Goal: Task Accomplishment & Management: Manage account settings

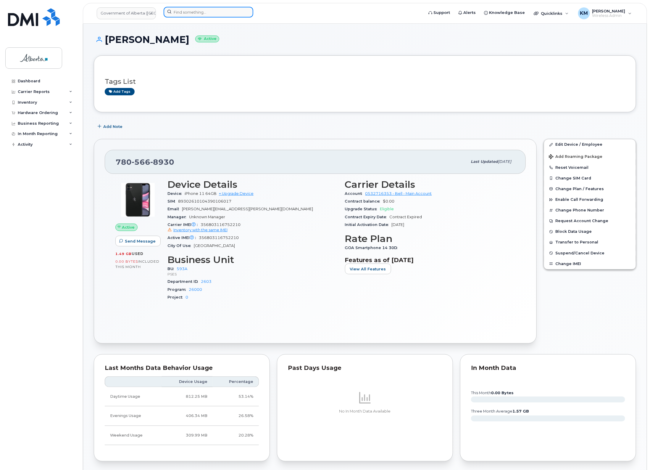
click at [187, 15] on input at bounding box center [209, 12] width 90 height 11
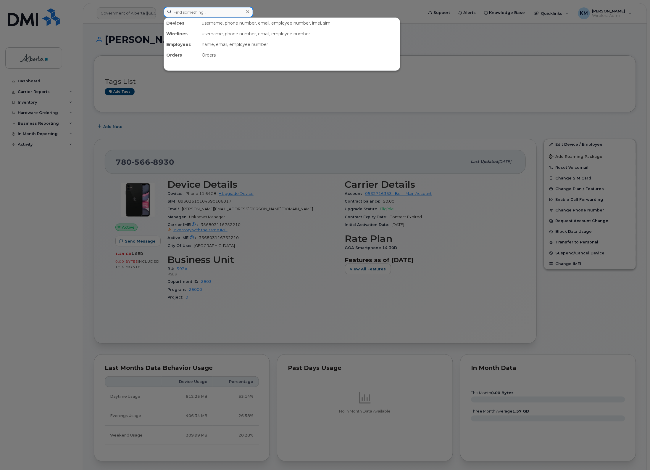
type input "5"
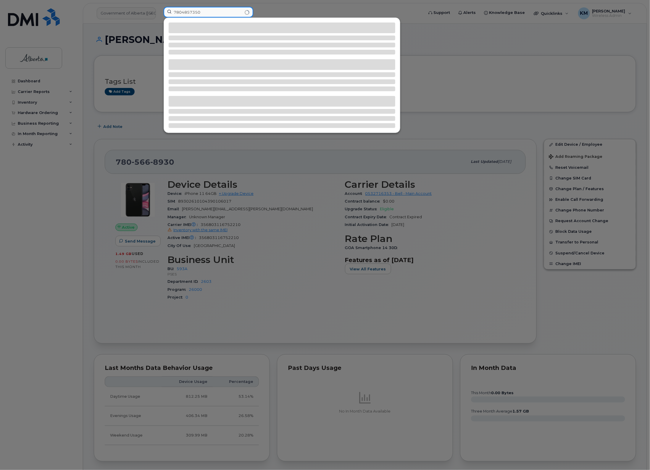
type input "7804857350"
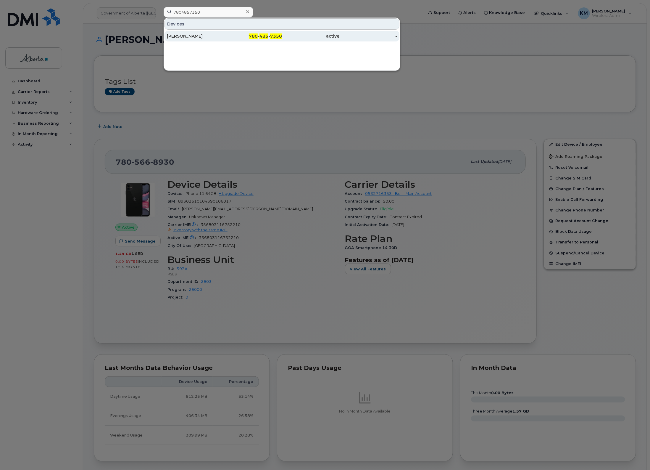
click at [202, 39] on div "[PERSON_NAME]" at bounding box center [196, 36] width 58 height 6
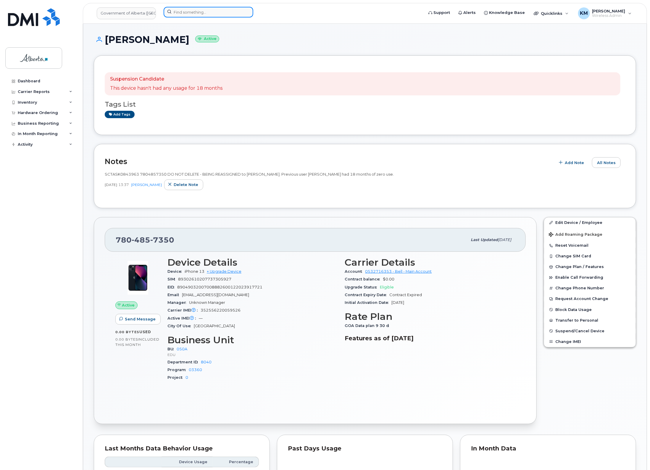
click at [198, 12] on input at bounding box center [209, 12] width 90 height 11
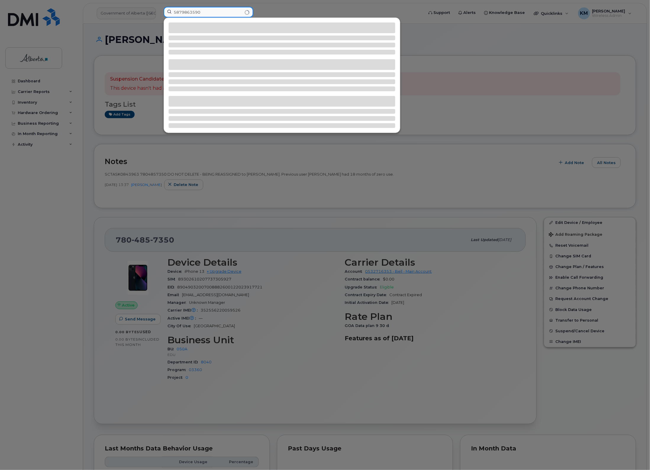
type input "5879863590"
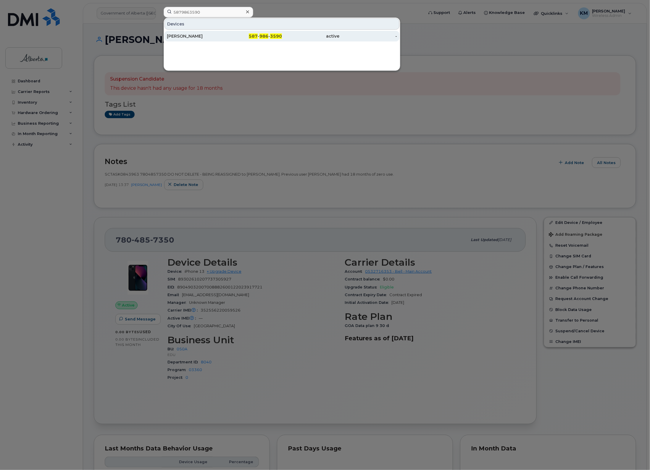
click at [196, 40] on div "Lianne Bell" at bounding box center [196, 36] width 58 height 11
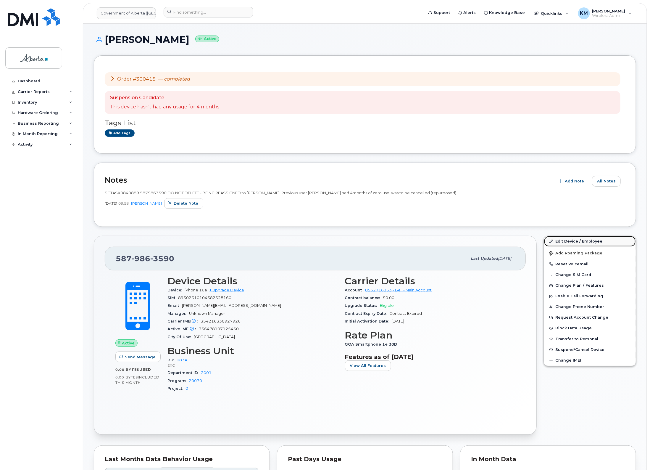
click at [571, 242] on link "Edit Device / Employee" at bounding box center [590, 241] width 92 height 11
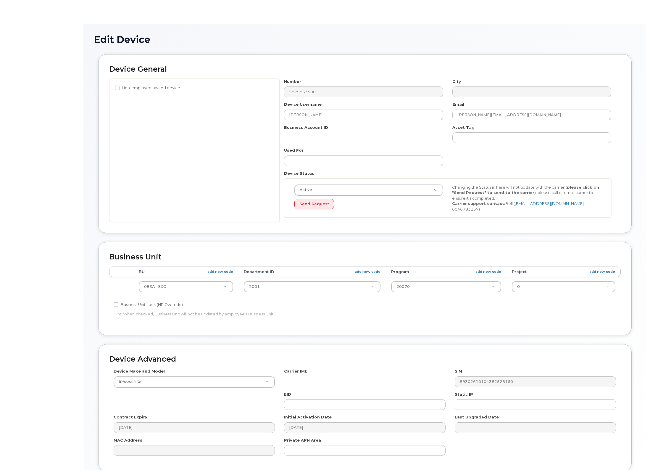
select select "4733126"
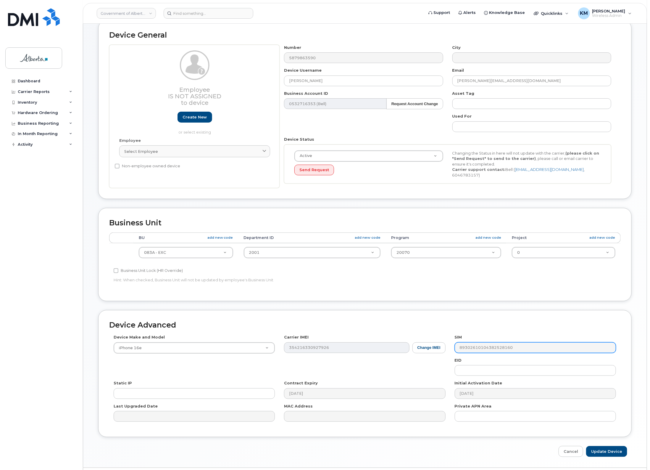
scroll to position [49, 0]
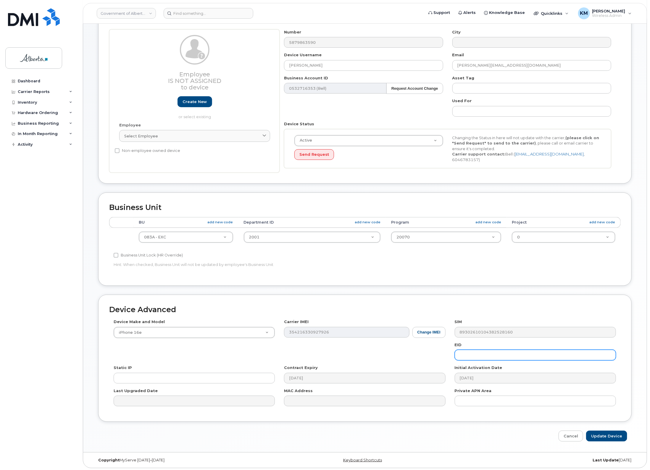
click at [471, 354] on input "text" at bounding box center [535, 355] width 161 height 11
paste input "89043052010008887025010571720998"
type input "89043052010008887025010571720998"
click at [616, 437] on input "Update Device" at bounding box center [607, 435] width 41 height 11
type input "Saving..."
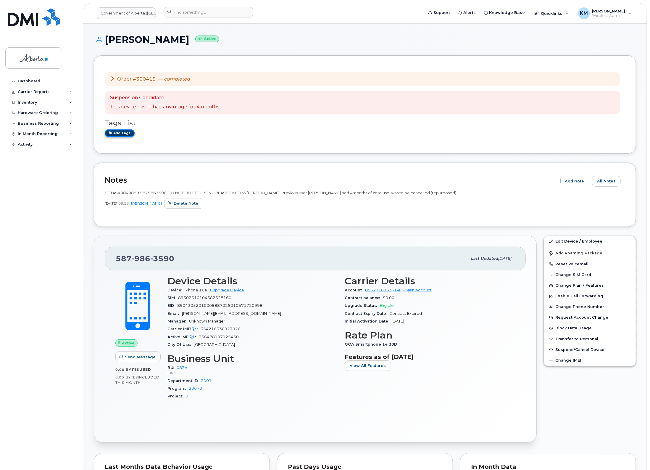
click at [131, 136] on link "Add tags" at bounding box center [120, 132] width 30 height 7
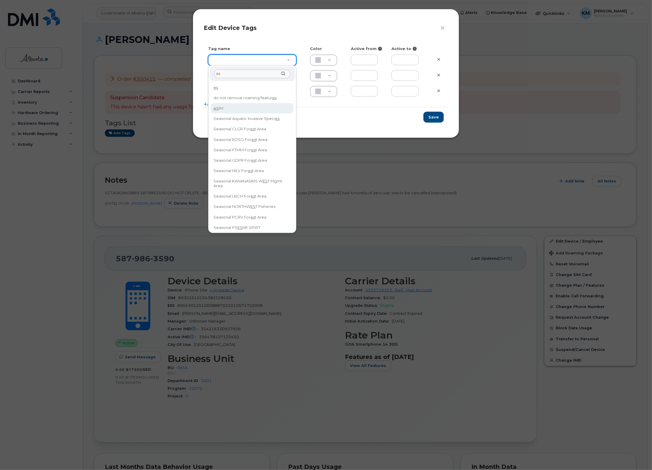
type input "es"
type input "eSIM"
type input "D6CDC1"
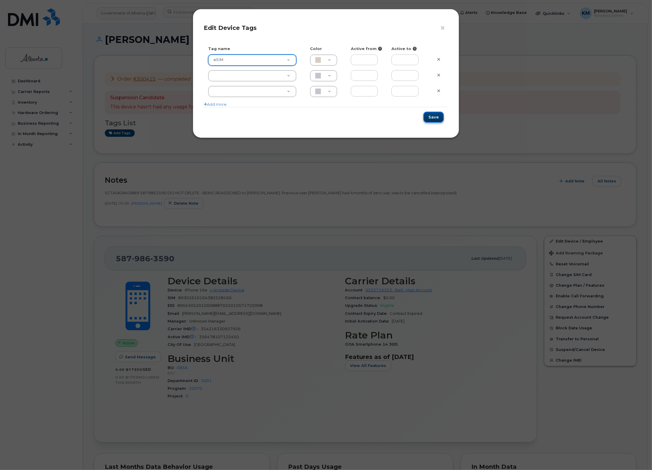
click at [439, 113] on button "Save" at bounding box center [433, 117] width 20 height 11
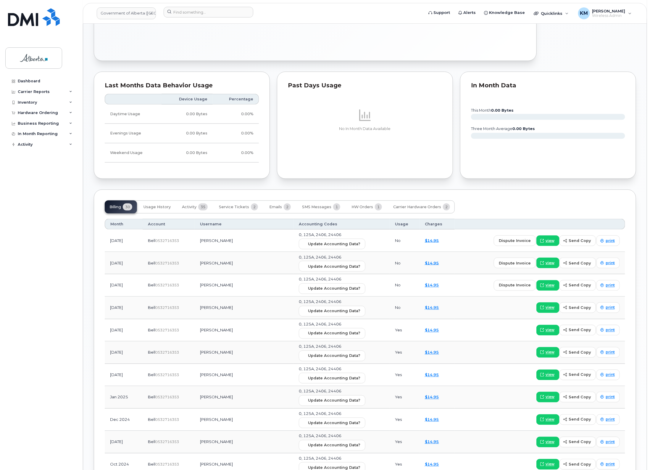
scroll to position [407, 0]
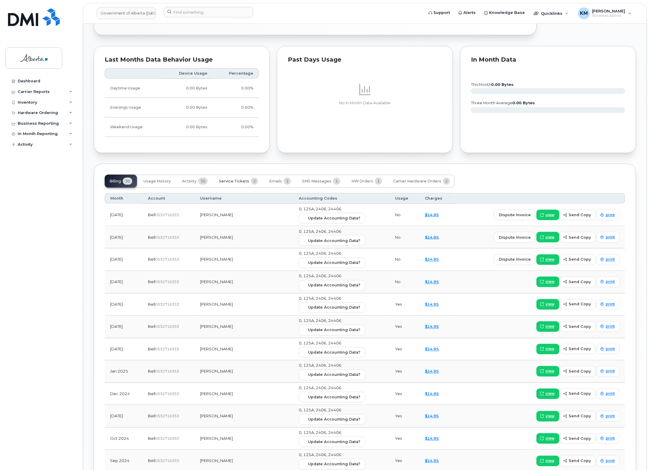
click at [226, 181] on span "Service Tickets" at bounding box center [234, 181] width 30 height 5
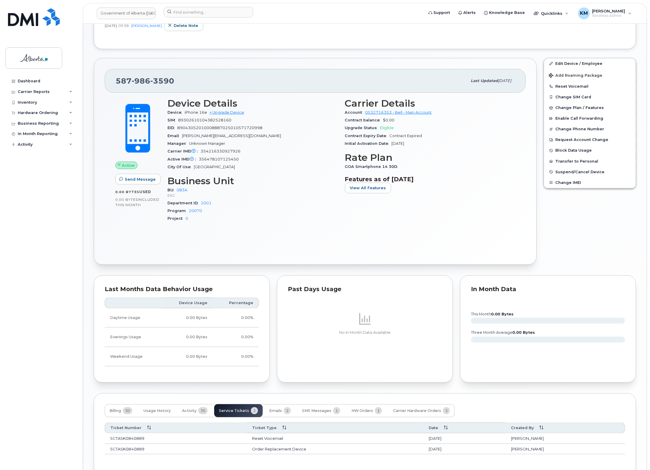
scroll to position [214, 0]
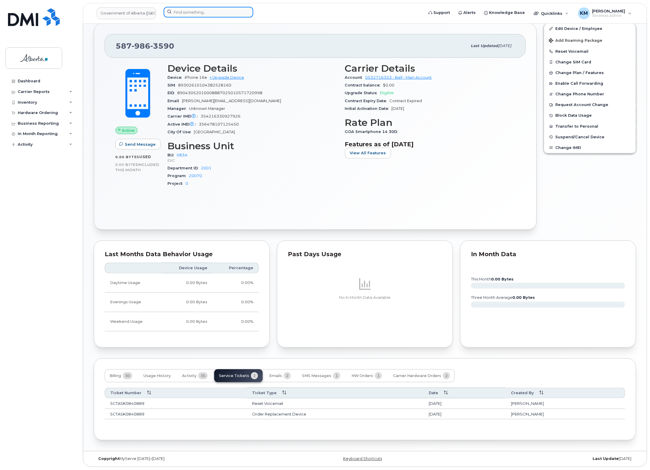
click at [198, 15] on input at bounding box center [209, 12] width 90 height 11
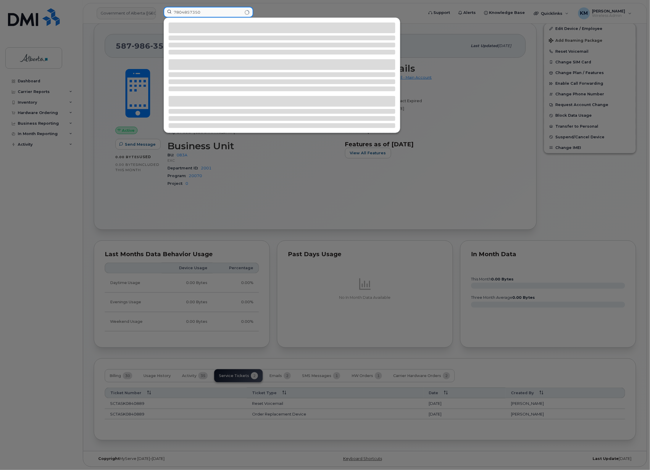
type input "7804857350"
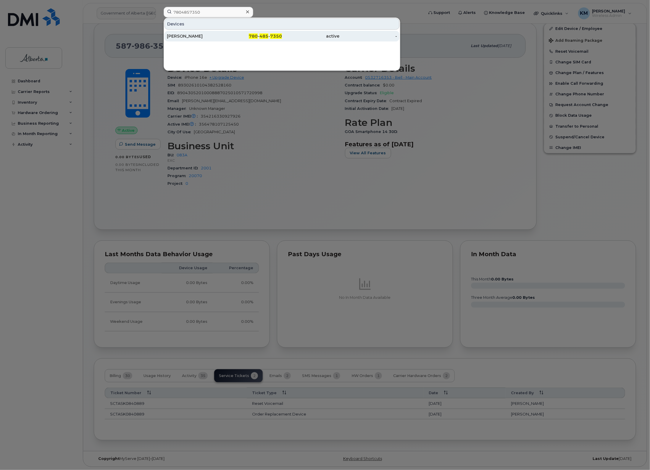
click at [203, 38] on div "[PERSON_NAME]" at bounding box center [196, 36] width 58 height 6
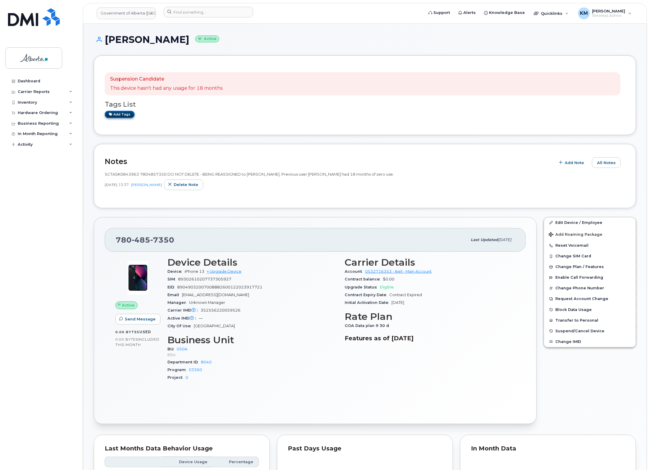
click at [127, 113] on link "Add tags" at bounding box center [120, 114] width 30 height 7
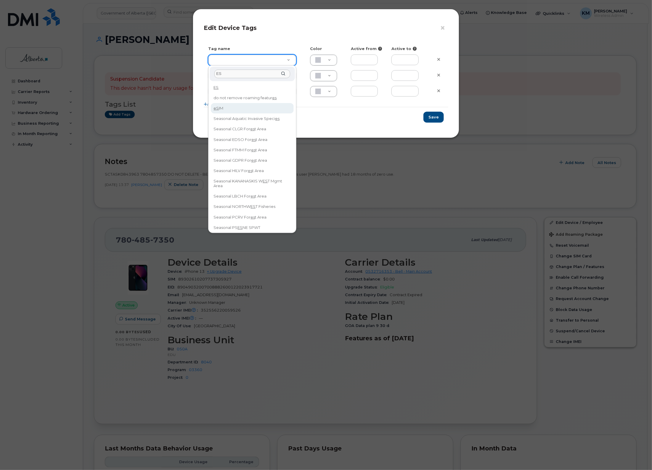
type input "ES"
drag, startPoint x: 233, startPoint y: 104, endPoint x: 282, endPoint y: 105, distance: 49.2
type input "eSIM"
type input "D6CDC1"
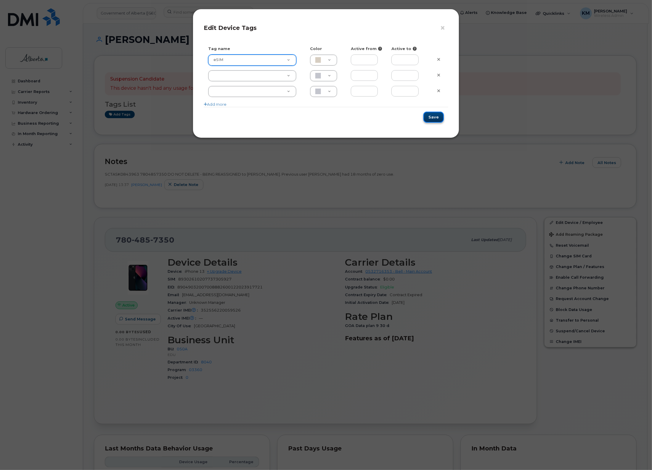
click at [431, 115] on button "Save" at bounding box center [433, 117] width 20 height 11
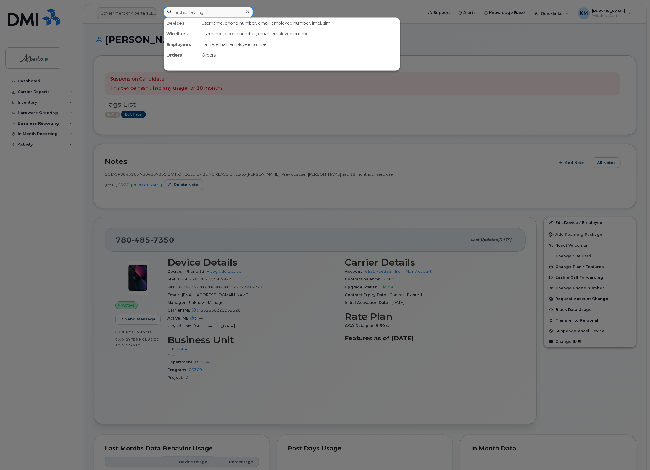
click at [192, 9] on input at bounding box center [209, 12] width 90 height 11
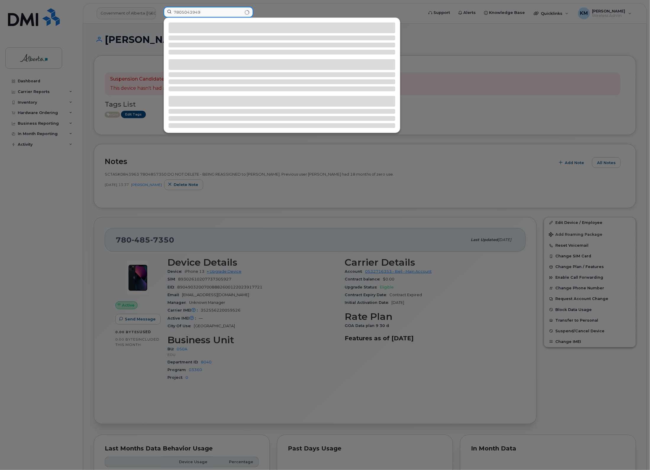
type input "7805043949"
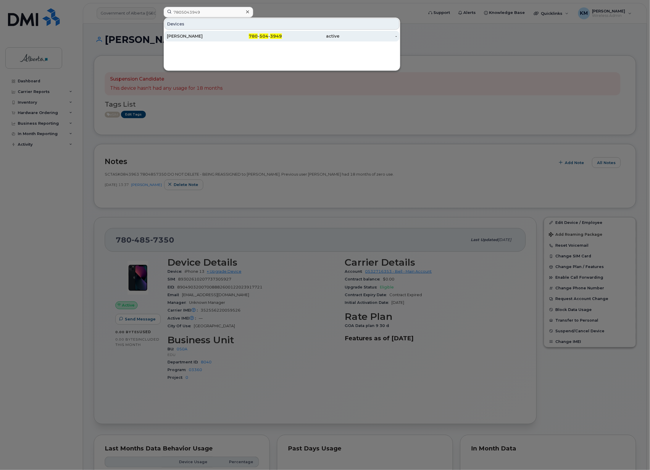
click at [267, 40] on div "780 - 504 - 3949" at bounding box center [254, 36] width 58 height 11
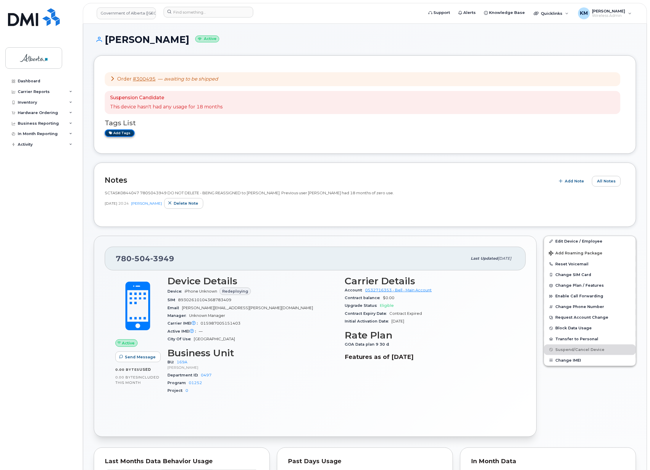
click at [113, 131] on link "Add tags" at bounding box center [120, 132] width 30 height 7
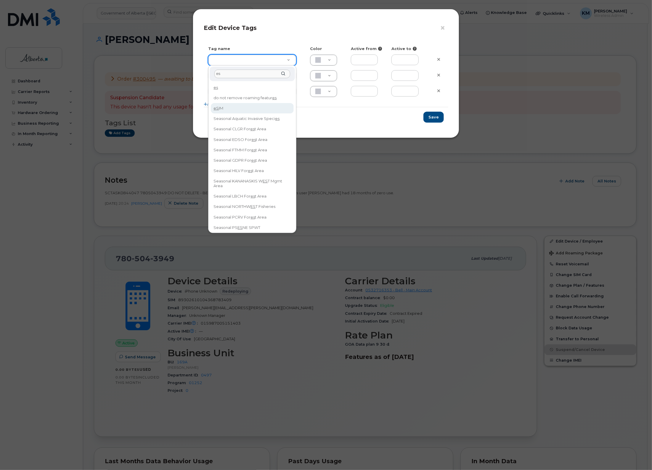
type input "es"
type input "eSIM"
type input "D6CDC1"
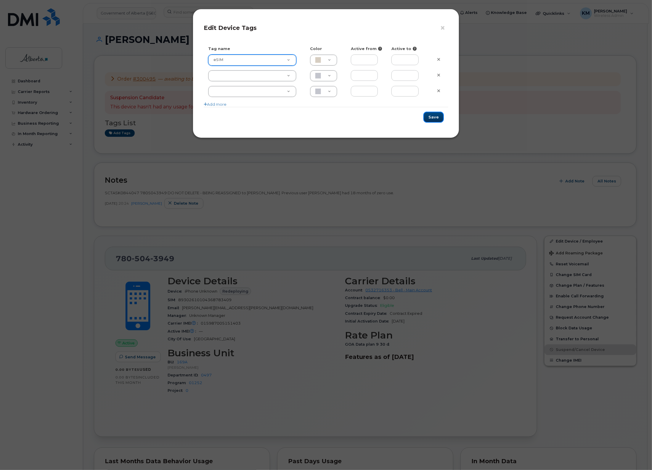
click at [440, 115] on button "Save" at bounding box center [433, 117] width 20 height 11
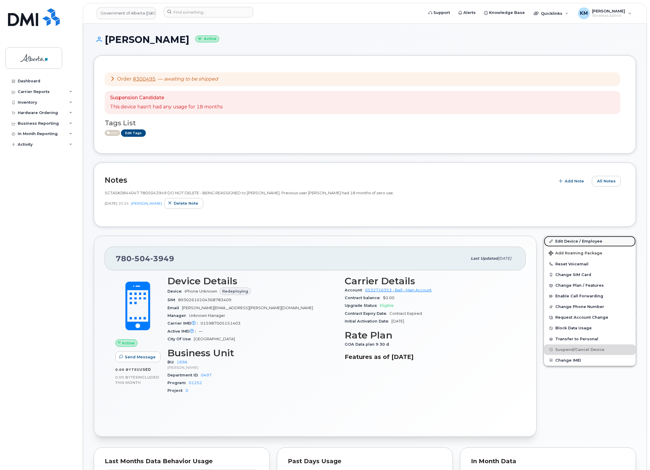
click at [581, 240] on link "Edit Device / Employee" at bounding box center [590, 241] width 92 height 11
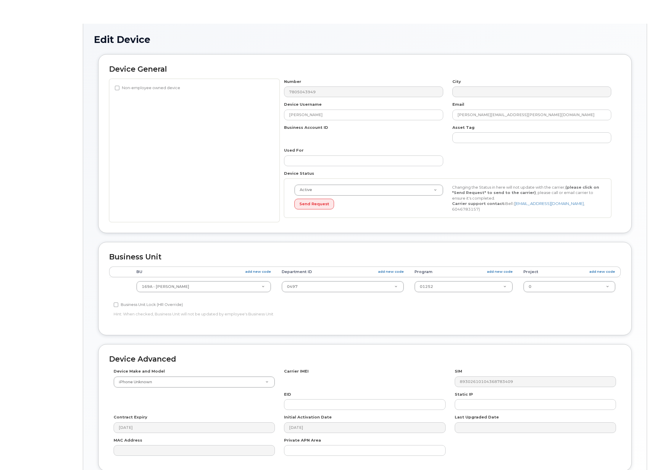
select select "4681667"
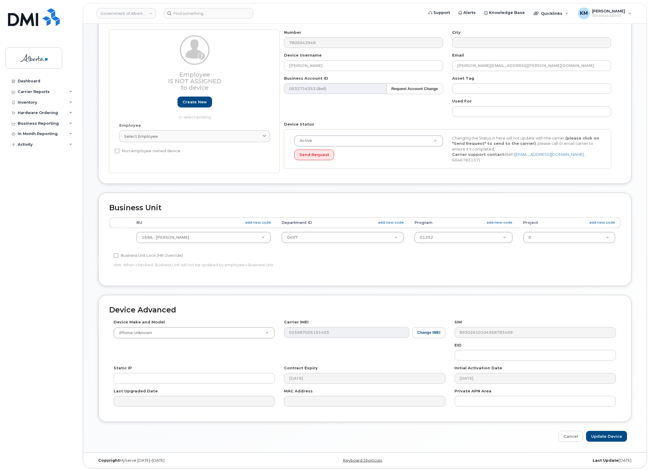
scroll to position [49, 0]
click at [498, 356] on input "text" at bounding box center [535, 355] width 161 height 11
paste input "89043052010008887025009218629295"
type input "89043052010008887025009218629295"
click at [608, 434] on input "Update Device" at bounding box center [607, 435] width 41 height 11
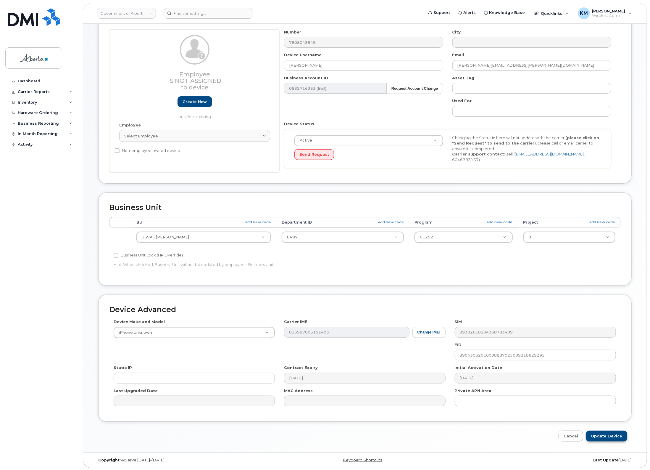
type input "Saving..."
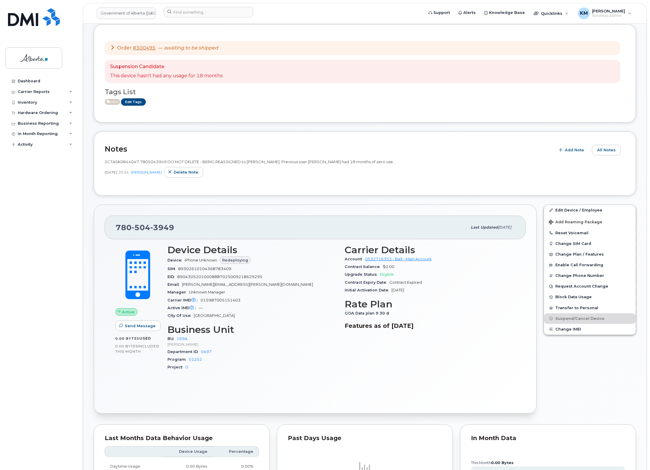
scroll to position [37, 0]
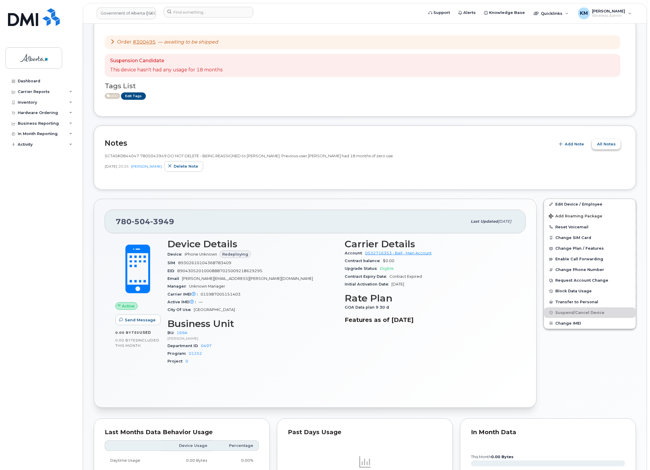
click at [602, 142] on span "All Notes" at bounding box center [606, 144] width 19 height 6
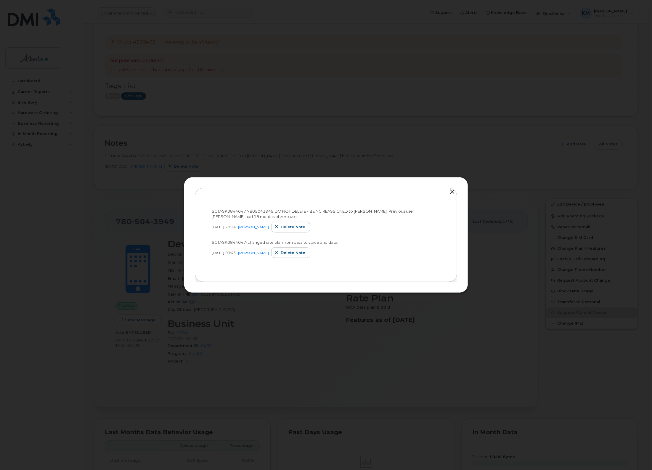
click at [453, 192] on button "button" at bounding box center [452, 192] width 9 height 8
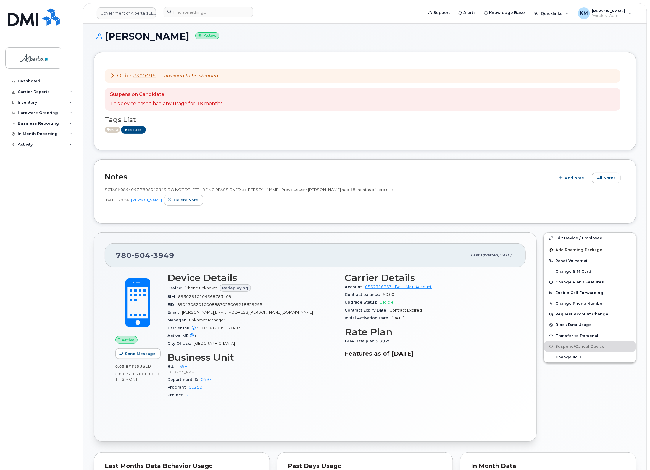
scroll to position [0, 0]
